Goal: Task Accomplishment & Management: Use online tool/utility

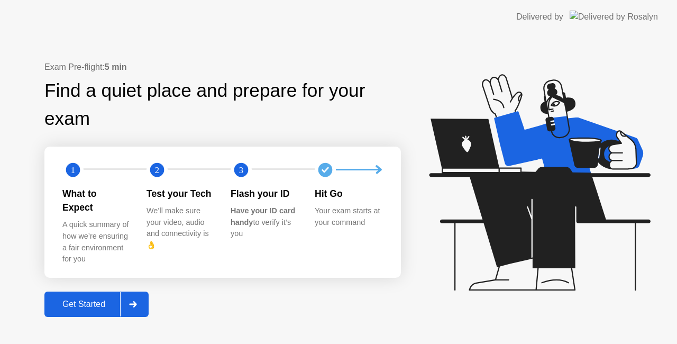
click at [128, 302] on div at bounding box center [132, 304] width 25 height 24
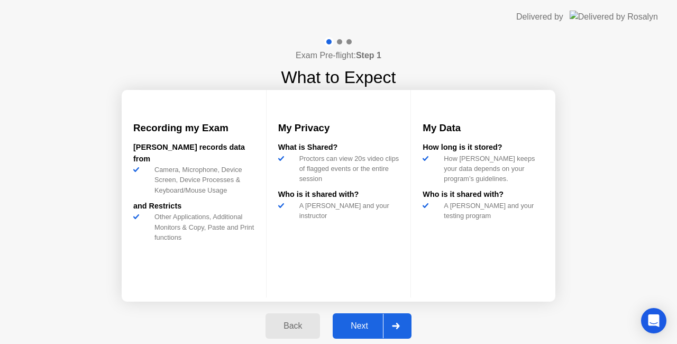
click at [366, 312] on div "Back Next" at bounding box center [338, 325] width 159 height 49
click at [359, 326] on div "Next" at bounding box center [359, 326] width 47 height 10
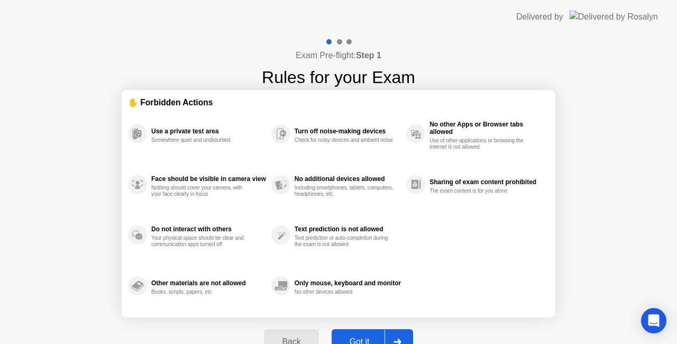
click at [355, 333] on button "Got it" at bounding box center [372, 341] width 81 height 25
select select "**********"
select select "*******"
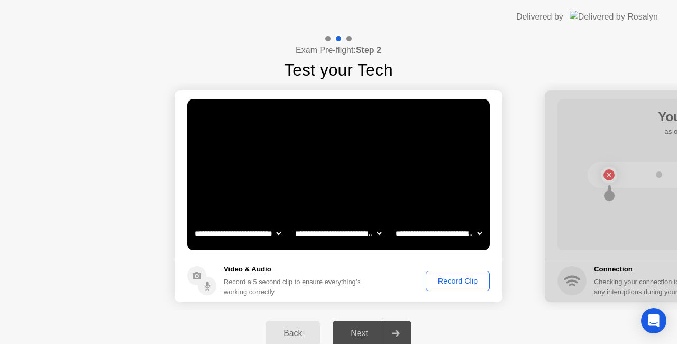
click at [446, 281] on div "Record Clip" at bounding box center [457, 281] width 57 height 8
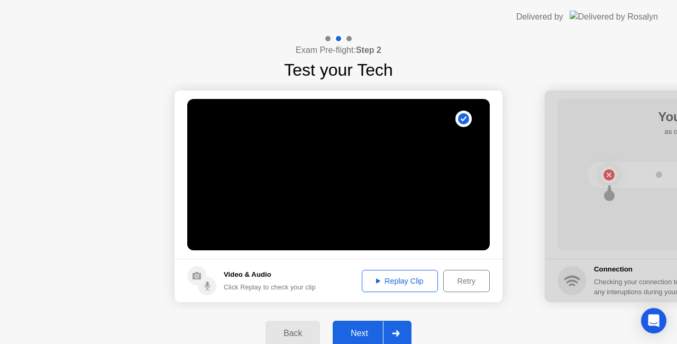
click at [352, 335] on div "Next" at bounding box center [359, 333] width 47 height 10
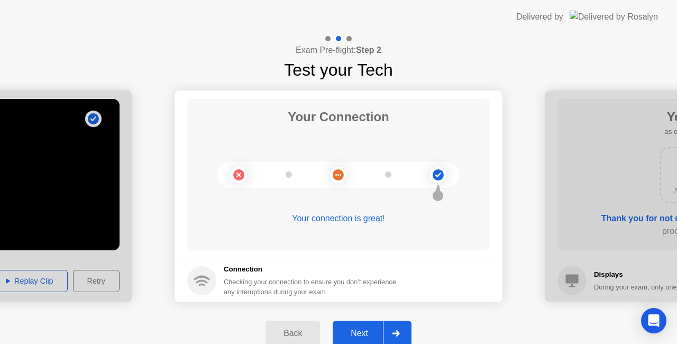
click at [347, 324] on button "Next" at bounding box center [372, 332] width 79 height 25
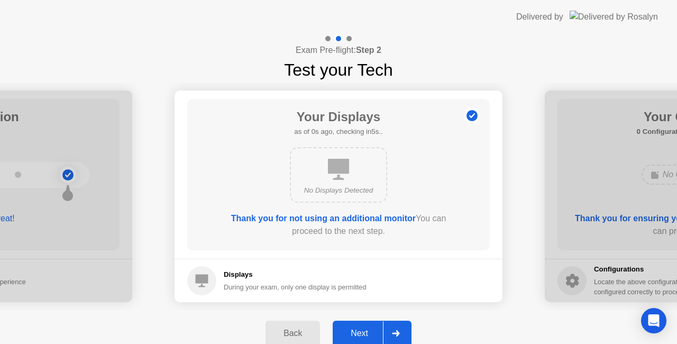
click at [347, 324] on button "Next" at bounding box center [372, 332] width 79 height 25
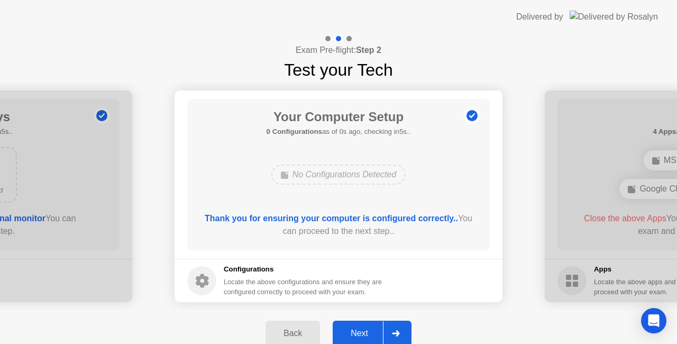
click at [347, 324] on button "Next" at bounding box center [372, 332] width 79 height 25
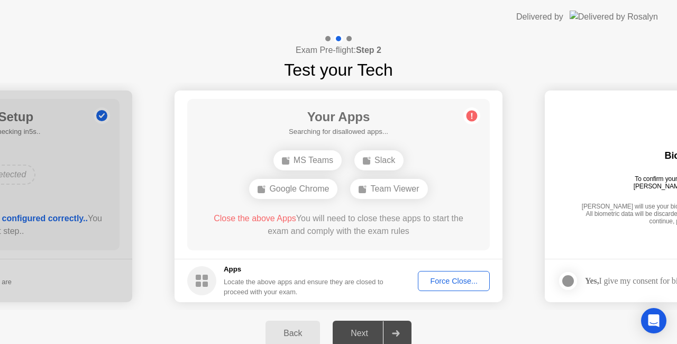
click at [442, 278] on div "Force Close..." at bounding box center [453, 281] width 65 height 8
